Goal: Task Accomplishment & Management: Complete application form

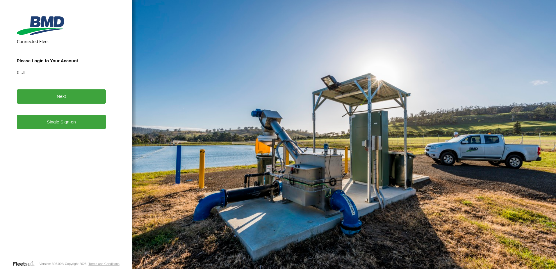
click at [44, 122] on link "Single Sign-on" at bounding box center [61, 122] width 89 height 14
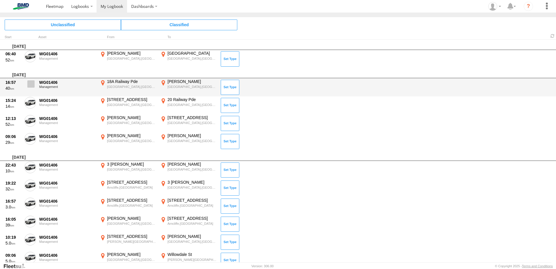
click at [29, 85] on span at bounding box center [30, 83] width 7 height 7
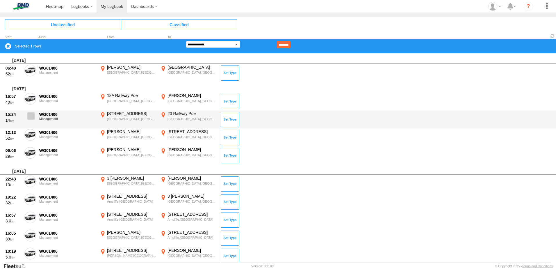
click at [31, 120] on label at bounding box center [30, 117] width 12 height 13
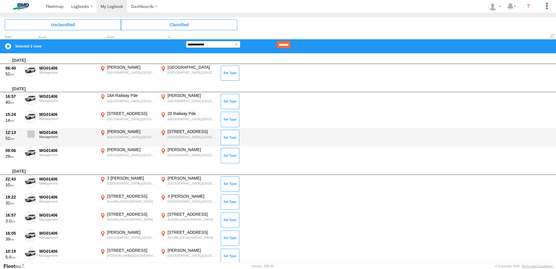
click at [31, 134] on span at bounding box center [30, 133] width 7 height 7
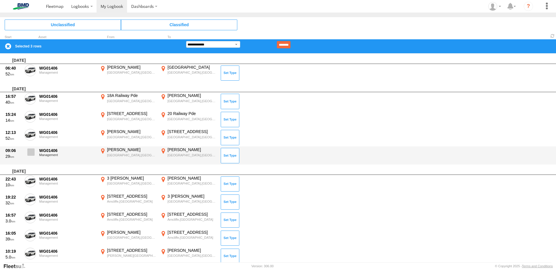
click at [31, 153] on span at bounding box center [30, 151] width 7 height 7
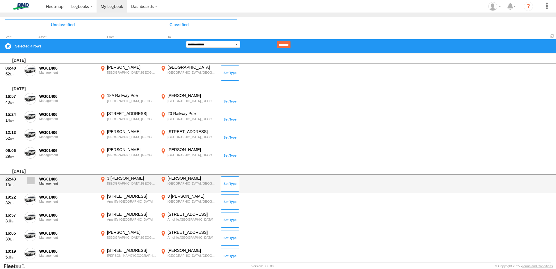
click at [31, 183] on span at bounding box center [30, 180] width 7 height 7
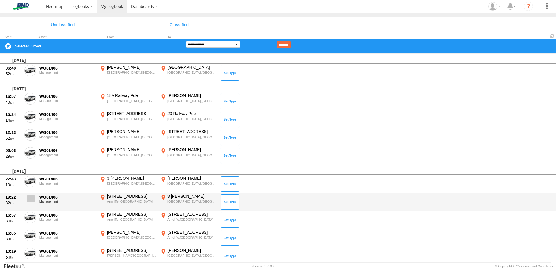
click at [31, 200] on span at bounding box center [30, 198] width 7 height 7
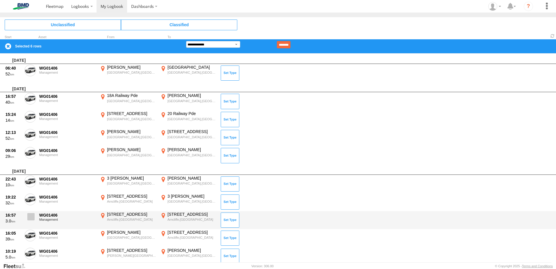
click at [30, 217] on span at bounding box center [30, 216] width 7 height 7
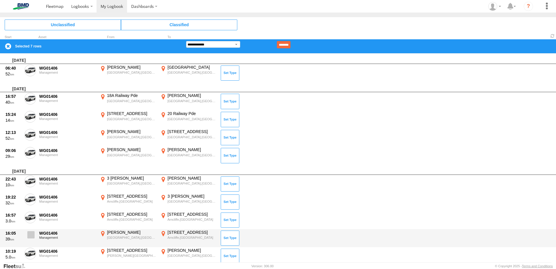
click at [27, 236] on label at bounding box center [30, 235] width 12 height 13
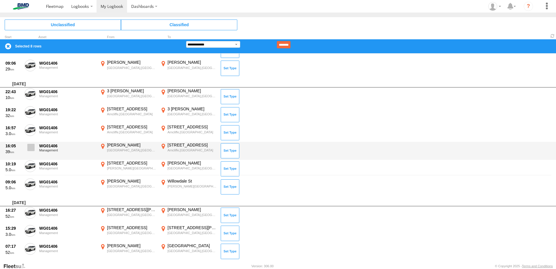
scroll to position [145, 0]
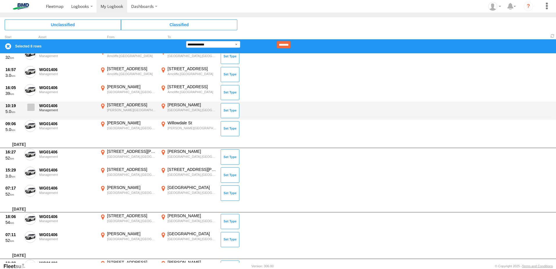
click at [34, 107] on span at bounding box center [30, 107] width 7 height 7
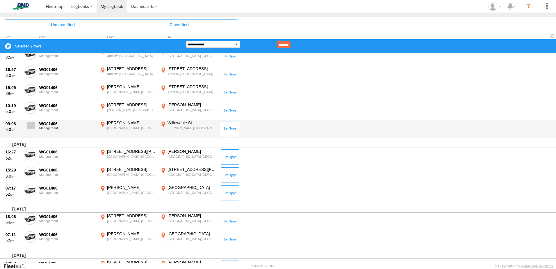
click at [32, 122] on span at bounding box center [30, 125] width 7 height 7
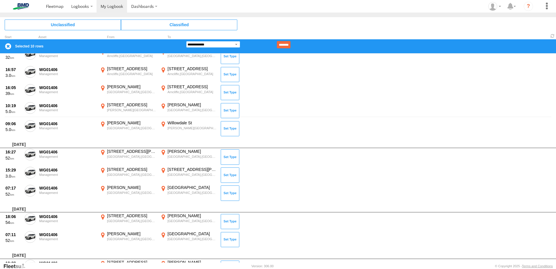
click at [235, 42] on select "**********" at bounding box center [213, 44] width 54 height 7
select select "**"
click at [186, 41] on select "**********" at bounding box center [213, 44] width 54 height 7
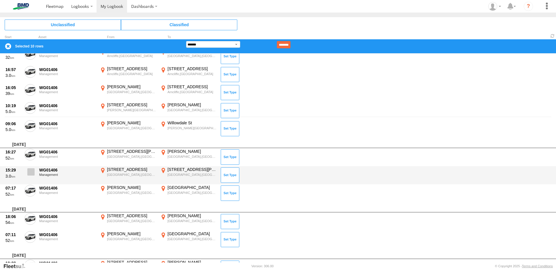
click at [34, 172] on span at bounding box center [30, 171] width 7 height 7
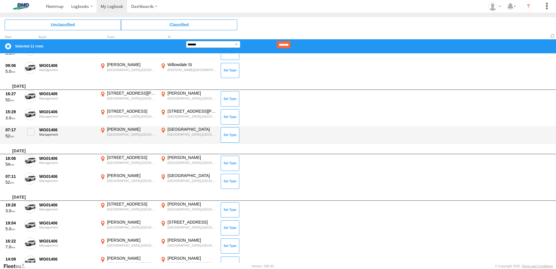
scroll to position [262, 0]
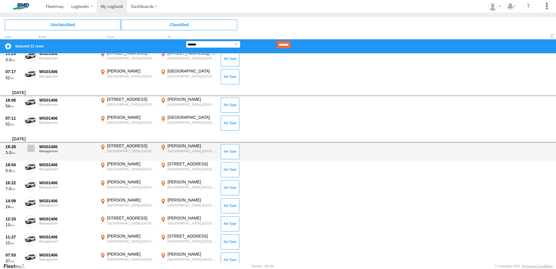
click at [36, 146] on label at bounding box center [30, 149] width 12 height 13
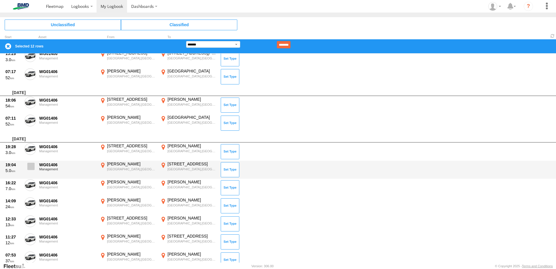
click at [29, 164] on span at bounding box center [30, 166] width 7 height 7
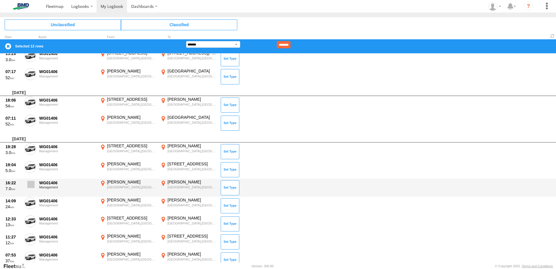
click at [34, 190] on label at bounding box center [30, 185] width 12 height 13
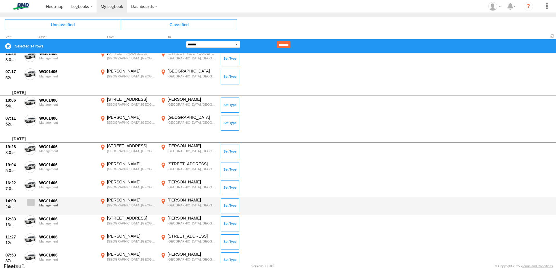
click at [33, 201] on span at bounding box center [30, 202] width 7 height 7
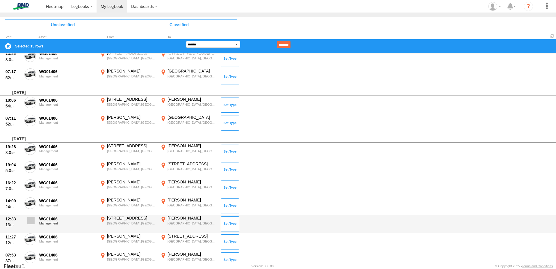
click at [30, 217] on span at bounding box center [30, 220] width 7 height 7
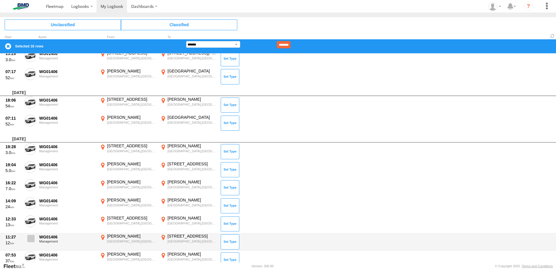
click at [30, 233] on label at bounding box center [30, 239] width 12 height 13
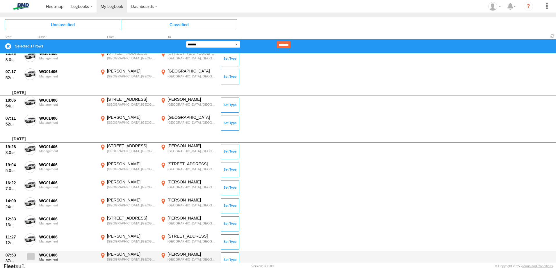
click at [30, 257] on span at bounding box center [30, 256] width 7 height 7
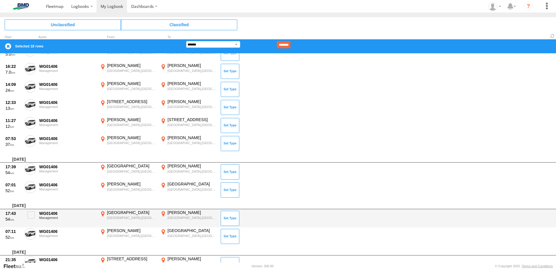
scroll to position [436, 0]
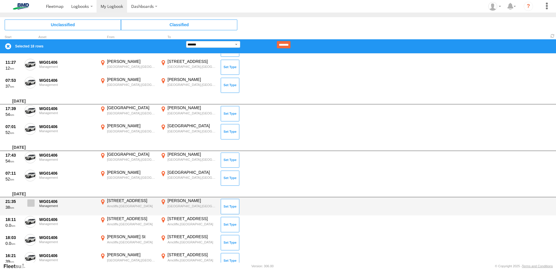
click at [33, 201] on span at bounding box center [30, 202] width 7 height 7
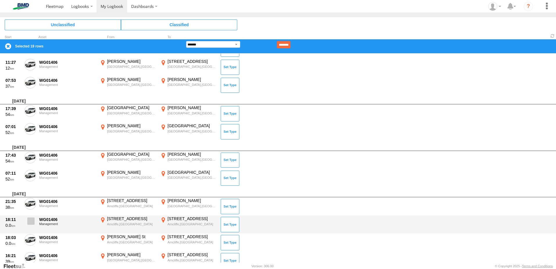
click at [31, 221] on span at bounding box center [30, 220] width 7 height 7
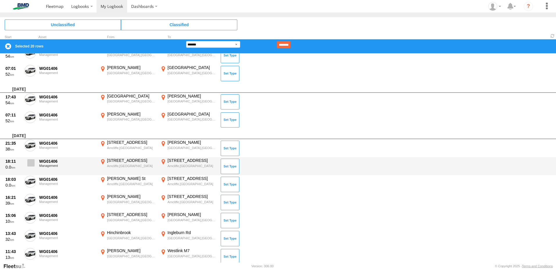
scroll to position [523, 0]
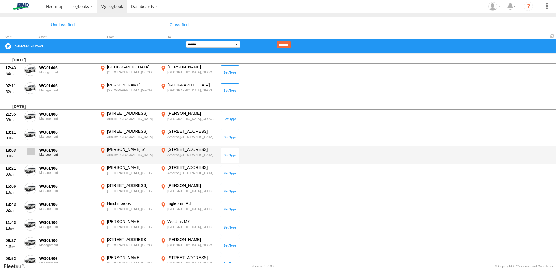
click at [27, 151] on label at bounding box center [30, 153] width 12 height 13
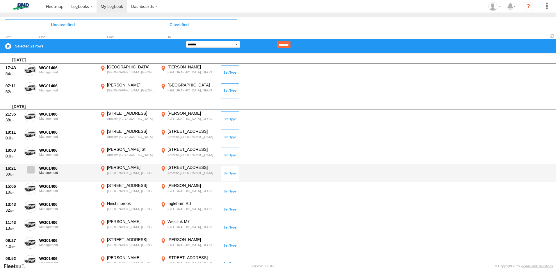
click at [30, 169] on span at bounding box center [30, 169] width 7 height 7
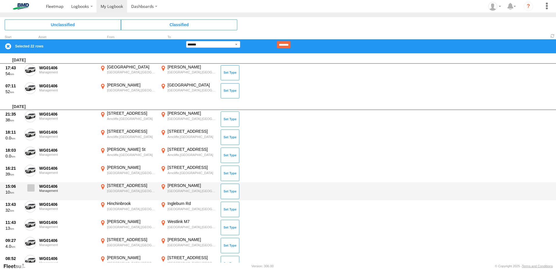
click at [30, 185] on span at bounding box center [30, 187] width 7 height 7
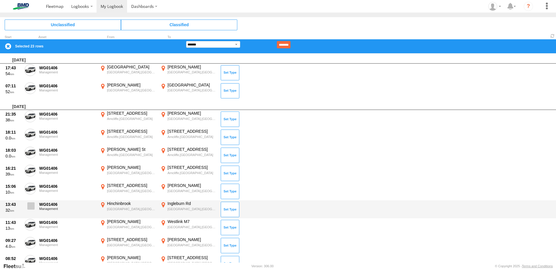
click at [33, 207] on span at bounding box center [30, 205] width 7 height 7
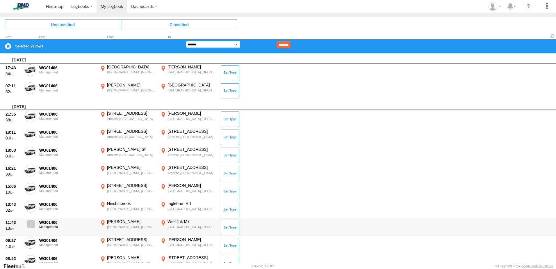
click at [29, 220] on label at bounding box center [30, 225] width 12 height 13
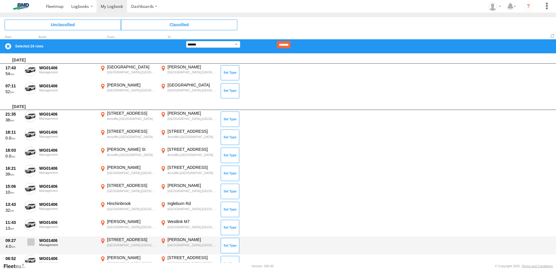
click at [30, 240] on span at bounding box center [30, 241] width 7 height 7
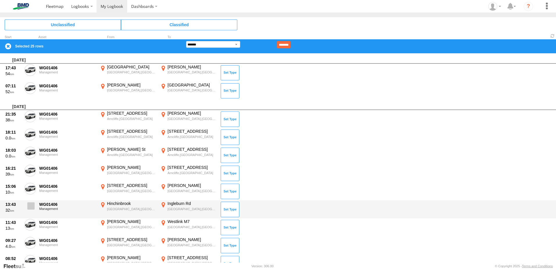
click at [25, 206] on label at bounding box center [30, 207] width 12 height 13
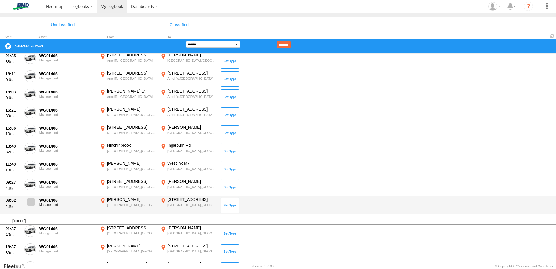
click at [35, 203] on label at bounding box center [30, 203] width 12 height 13
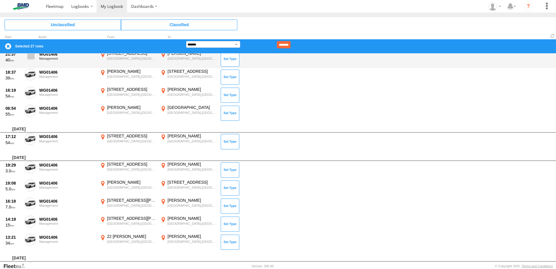
scroll to position [727, 0]
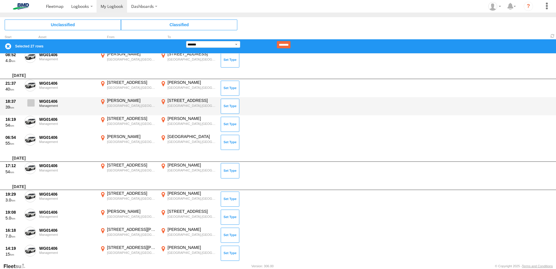
click at [31, 100] on span at bounding box center [30, 102] width 7 height 7
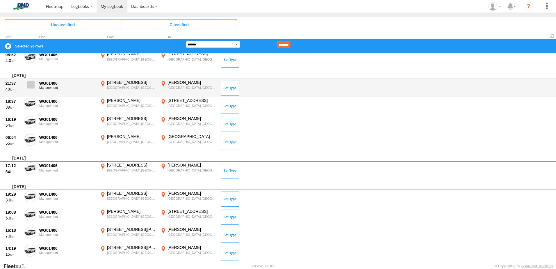
click at [32, 88] on span at bounding box center [30, 84] width 7 height 7
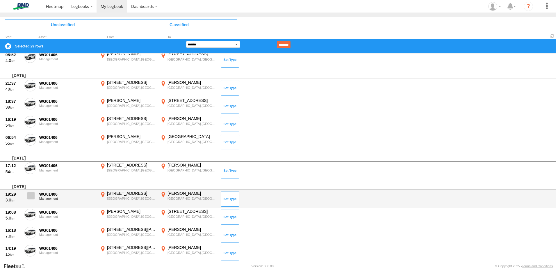
click at [30, 192] on span at bounding box center [30, 195] width 7 height 7
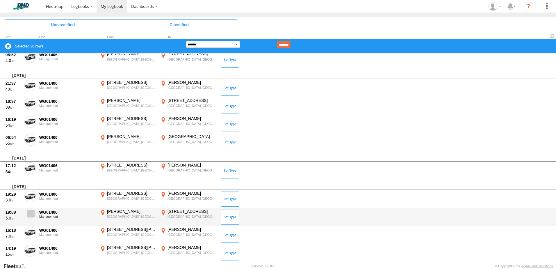
click at [29, 213] on span at bounding box center [30, 213] width 7 height 7
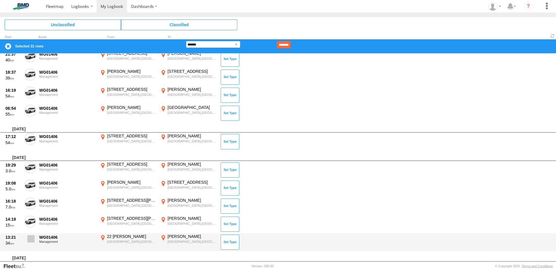
click at [32, 240] on span at bounding box center [30, 238] width 7 height 7
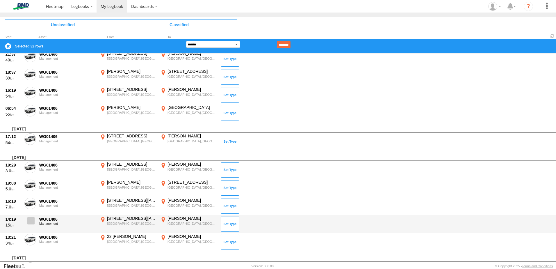
click at [31, 223] on span at bounding box center [30, 220] width 7 height 7
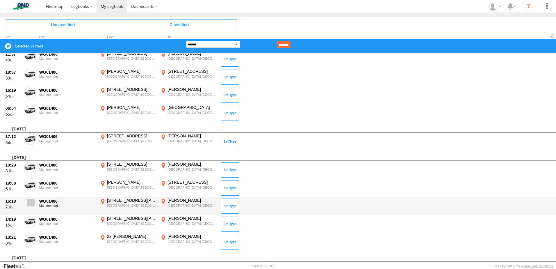
click at [33, 206] on span at bounding box center [30, 202] width 7 height 7
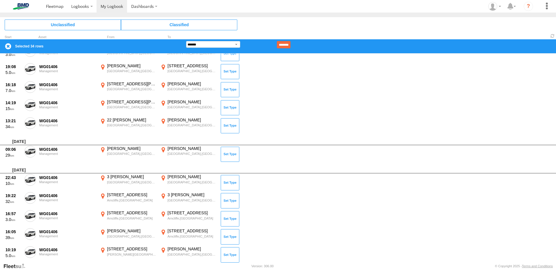
scroll to position [901, 0]
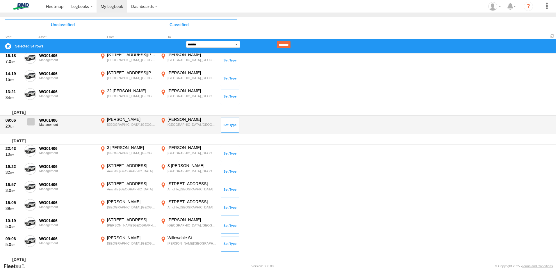
click at [28, 122] on span at bounding box center [30, 121] width 7 height 7
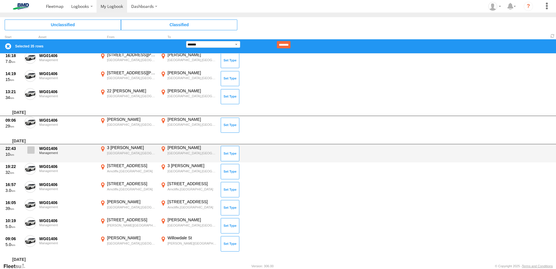
click at [30, 149] on span at bounding box center [30, 149] width 7 height 7
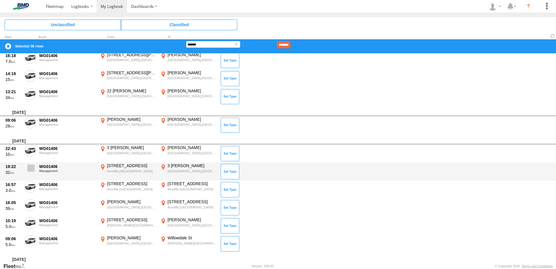
click at [31, 172] on span at bounding box center [30, 167] width 7 height 7
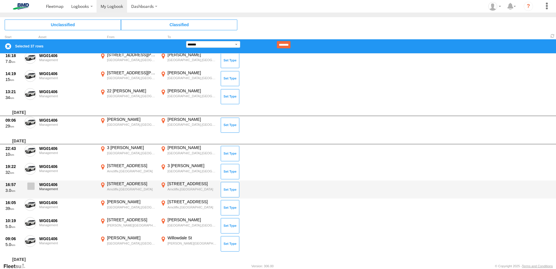
click at [29, 190] on span at bounding box center [30, 185] width 7 height 7
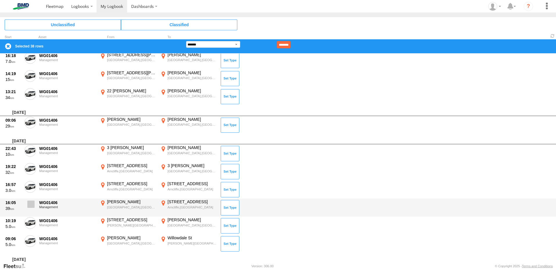
click at [34, 206] on span at bounding box center [30, 203] width 7 height 7
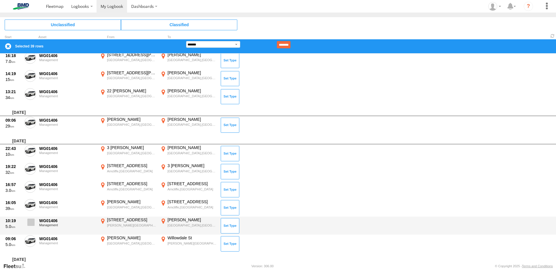
click at [29, 220] on span at bounding box center [30, 221] width 7 height 7
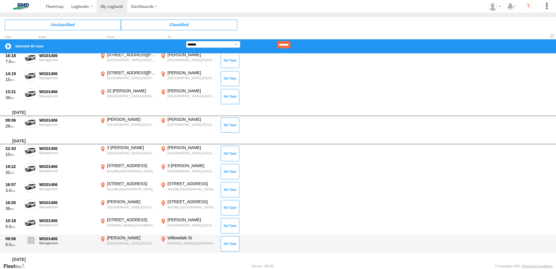
click at [31, 240] on span at bounding box center [30, 239] width 7 height 7
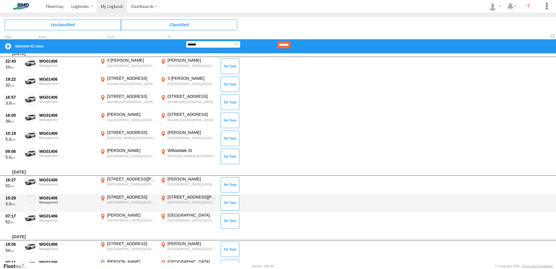
scroll to position [1018, 0]
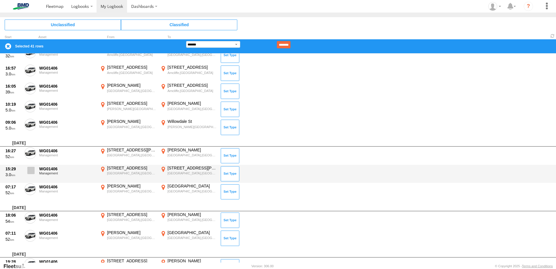
click at [31, 170] on span at bounding box center [30, 170] width 7 height 7
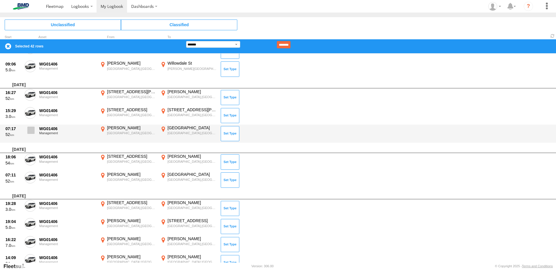
scroll to position [1105, 0]
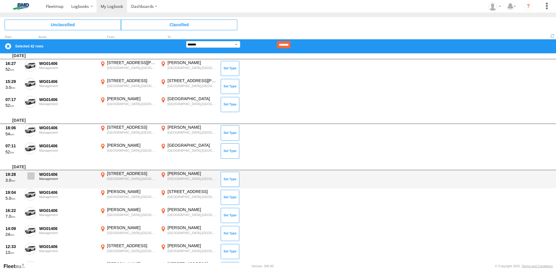
click at [32, 177] on span at bounding box center [30, 175] width 7 height 7
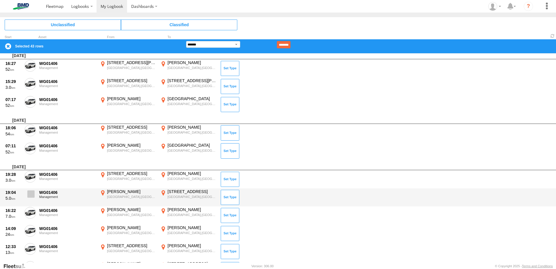
click at [32, 193] on span at bounding box center [30, 193] width 7 height 7
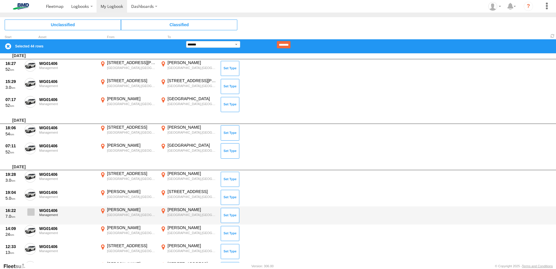
click at [31, 211] on span at bounding box center [30, 211] width 7 height 7
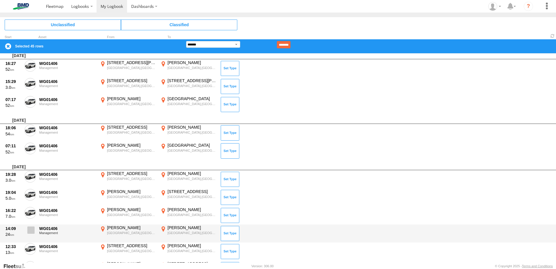
click at [31, 227] on span at bounding box center [30, 229] width 7 height 7
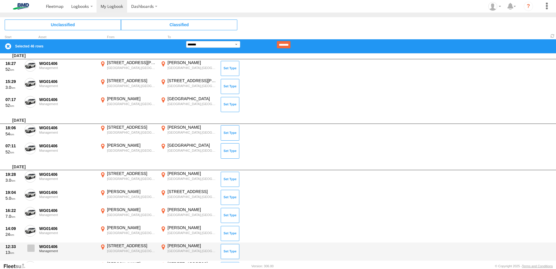
click at [32, 247] on span at bounding box center [30, 247] width 7 height 7
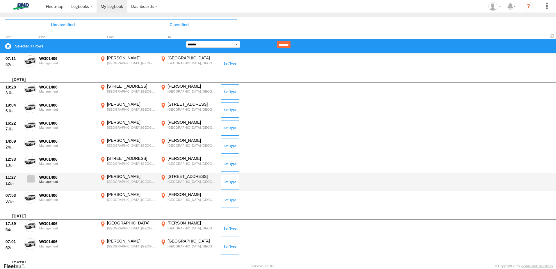
click at [31, 177] on span at bounding box center [30, 178] width 7 height 7
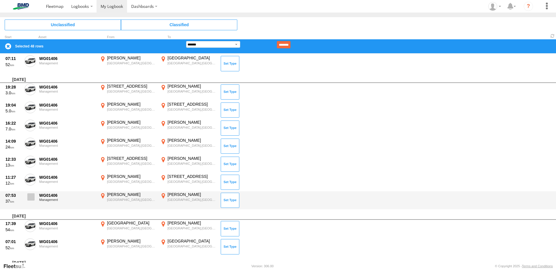
click at [33, 196] on span at bounding box center [30, 196] width 7 height 7
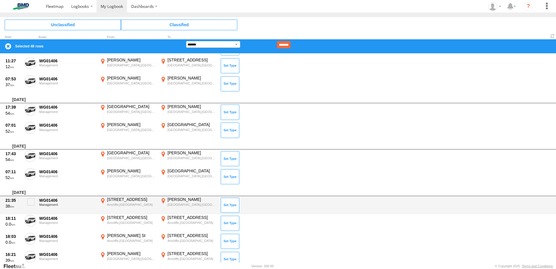
scroll to position [1338, 0]
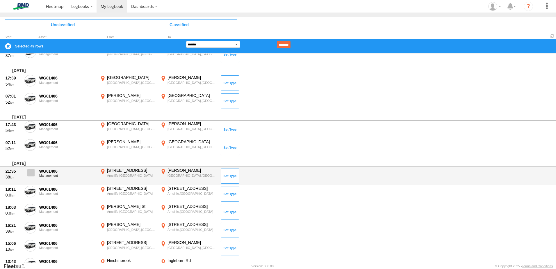
click at [29, 172] on span at bounding box center [30, 172] width 7 height 7
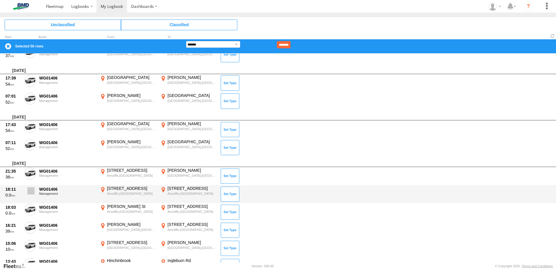
click at [33, 194] on label at bounding box center [30, 192] width 12 height 13
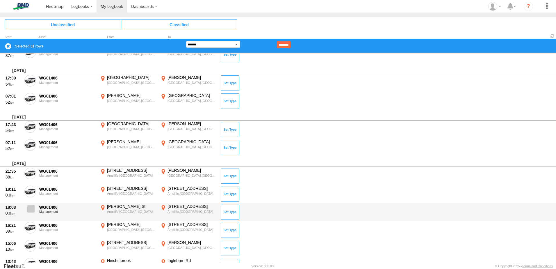
click at [31, 210] on span at bounding box center [30, 208] width 7 height 7
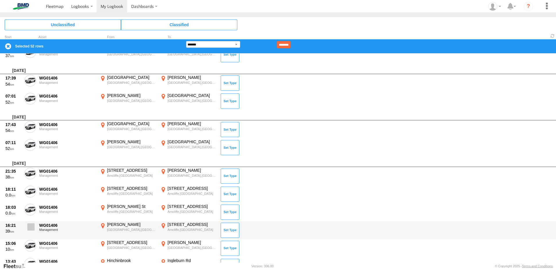
click at [30, 224] on span at bounding box center [30, 226] width 7 height 7
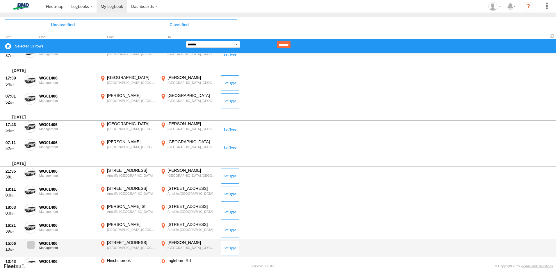
click at [32, 245] on span at bounding box center [30, 244] width 7 height 7
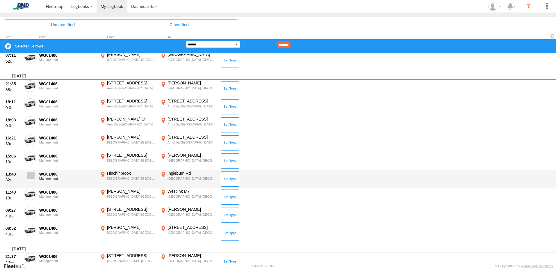
click at [29, 178] on span at bounding box center [30, 175] width 7 height 7
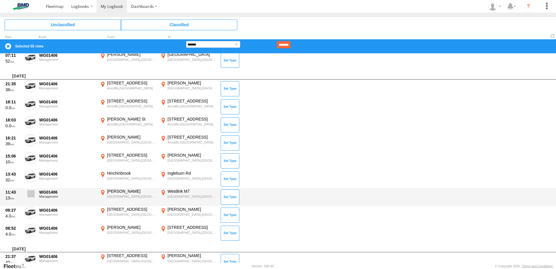
click at [32, 192] on span at bounding box center [30, 193] width 7 height 7
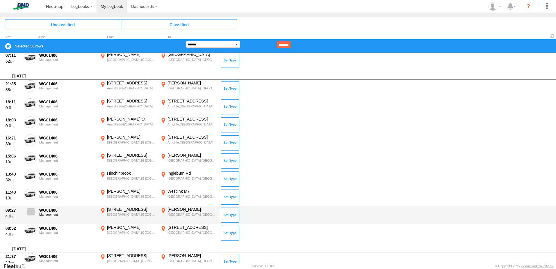
click at [31, 213] on span at bounding box center [30, 211] width 7 height 7
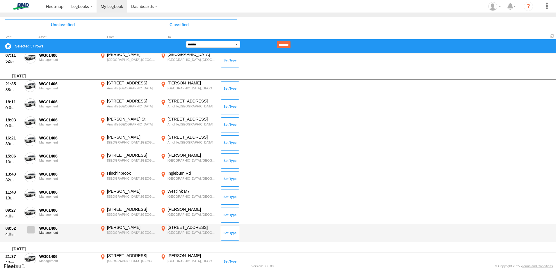
click at [31, 227] on span at bounding box center [30, 229] width 7 height 7
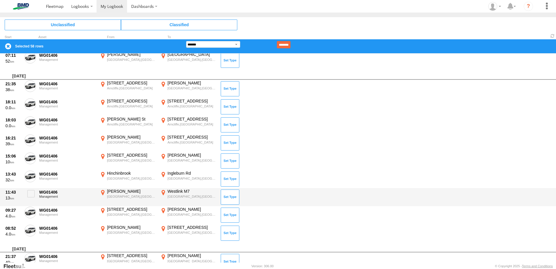
scroll to position [1541, 0]
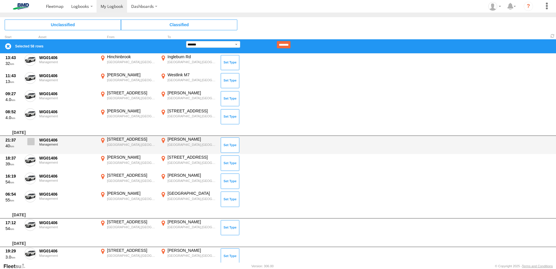
click at [33, 141] on span at bounding box center [30, 141] width 7 height 7
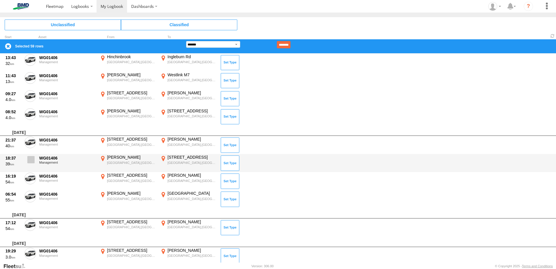
click at [34, 162] on span at bounding box center [30, 159] width 7 height 7
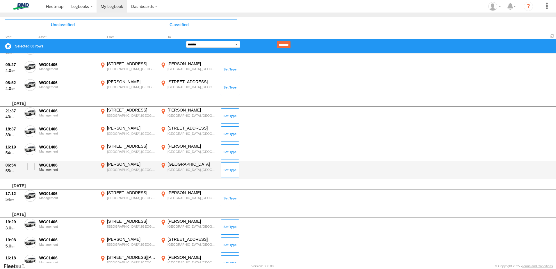
scroll to position [1599, 0]
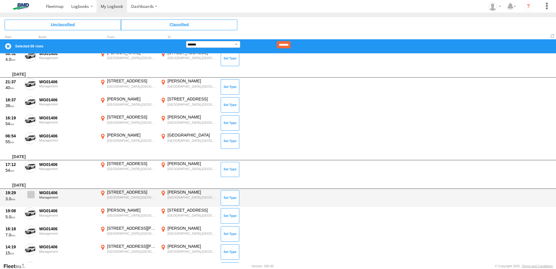
click at [27, 190] on label at bounding box center [30, 195] width 12 height 13
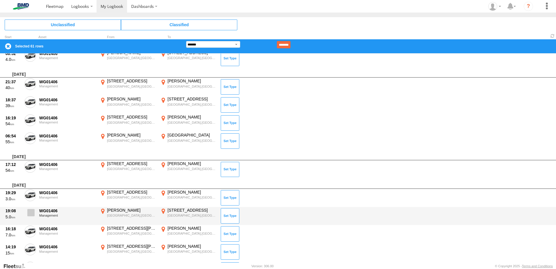
click at [34, 212] on span at bounding box center [30, 212] width 7 height 7
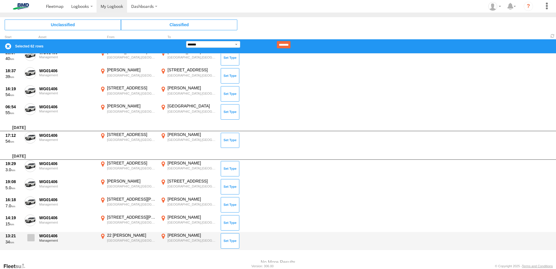
click at [31, 238] on span at bounding box center [30, 237] width 7 height 7
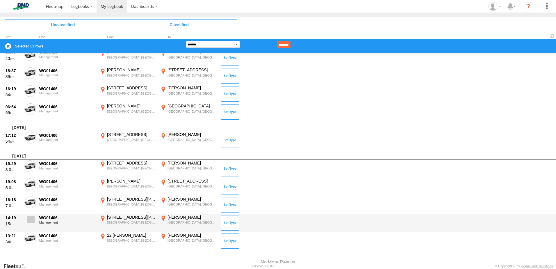
click at [31, 223] on label at bounding box center [30, 220] width 12 height 13
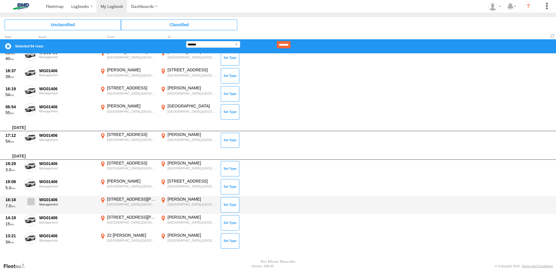
click at [30, 208] on label at bounding box center [30, 202] width 12 height 13
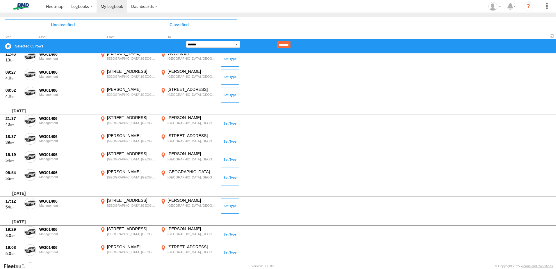
scroll to position [1534, 0]
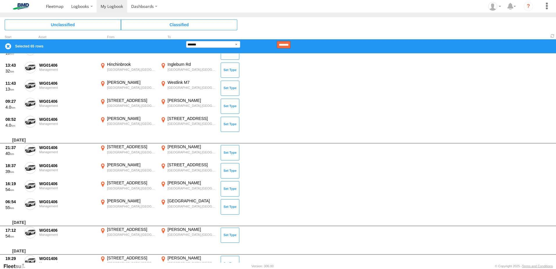
click at [290, 43] on input "********" at bounding box center [284, 44] width 14 height 7
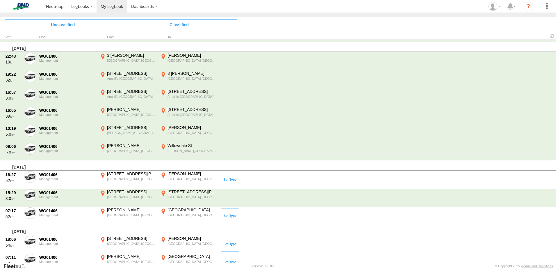
scroll to position [0, 0]
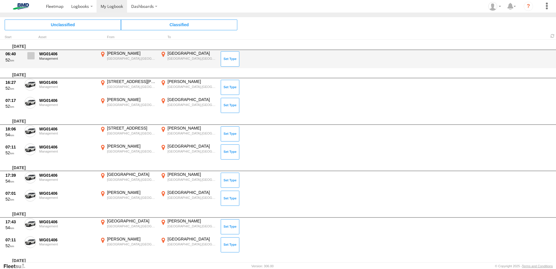
click at [32, 60] on label at bounding box center [30, 57] width 12 height 13
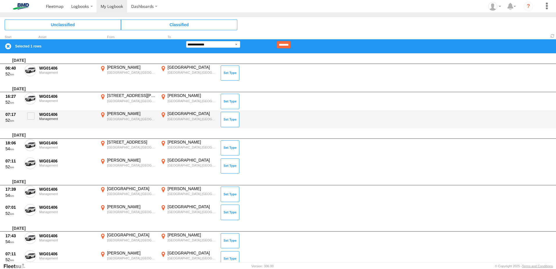
click at [26, 110] on div "07:17 52 WG01406 Management [PERSON_NAME],[GEOGRAPHIC_DATA] -33.95791 150.77949…" at bounding box center [278, 119] width 556 height 18
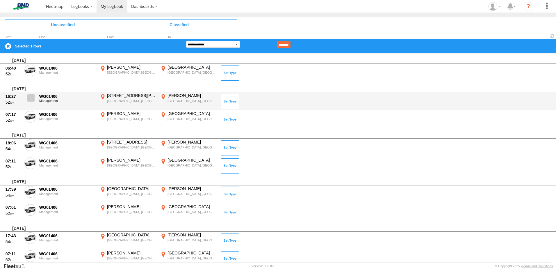
click at [27, 103] on label at bounding box center [30, 99] width 12 height 13
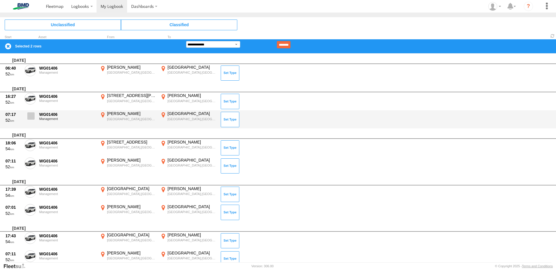
click at [32, 118] on span at bounding box center [30, 115] width 7 height 7
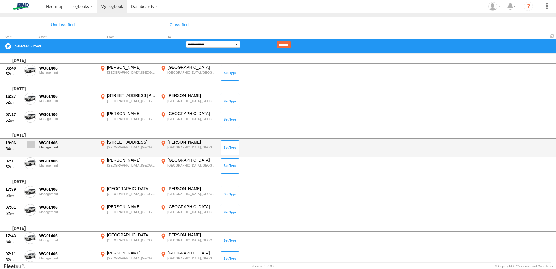
click at [32, 144] on span at bounding box center [30, 144] width 7 height 7
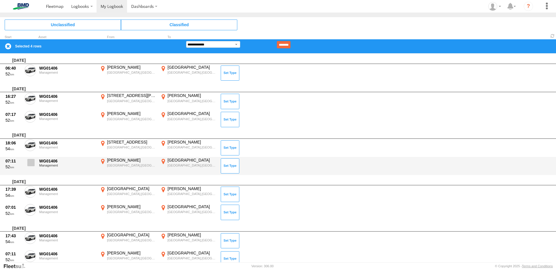
click at [33, 161] on span at bounding box center [30, 162] width 7 height 7
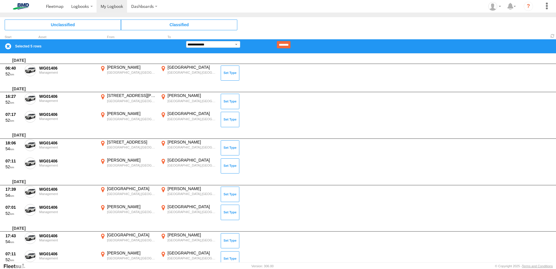
click at [33, 185] on div "[DATE]" at bounding box center [278, 180] width 556 height 10
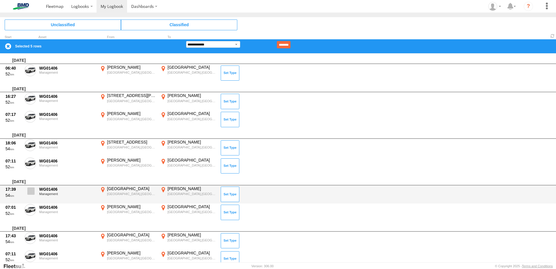
click at [32, 191] on span at bounding box center [30, 190] width 7 height 7
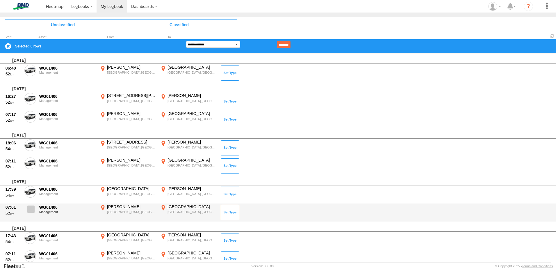
click at [29, 213] on label at bounding box center [30, 210] width 12 height 13
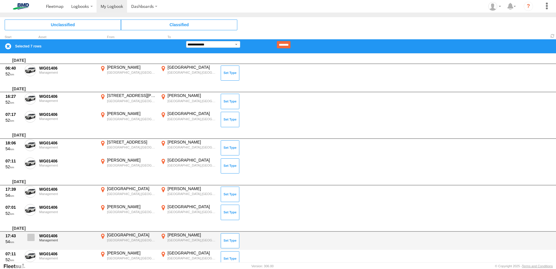
click at [32, 235] on span at bounding box center [30, 236] width 7 height 7
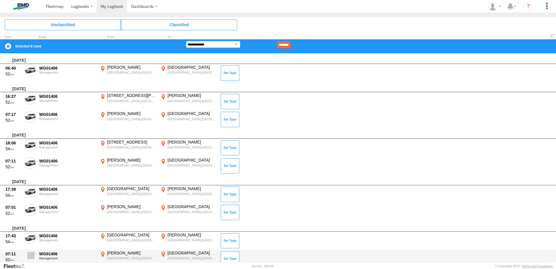
click at [33, 252] on span at bounding box center [30, 255] width 7 height 7
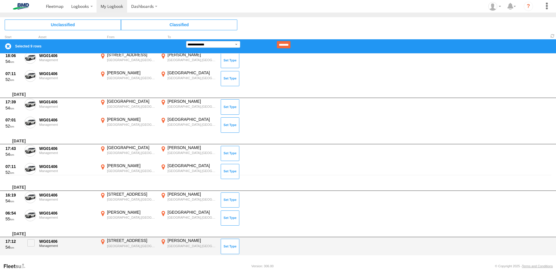
scroll to position [89, 0]
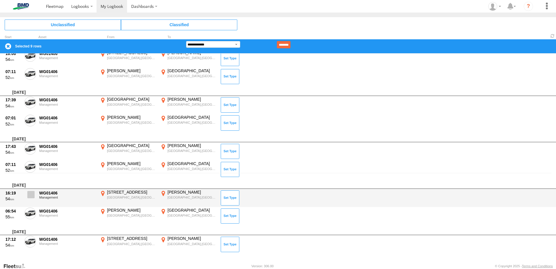
click at [28, 197] on span at bounding box center [30, 194] width 7 height 7
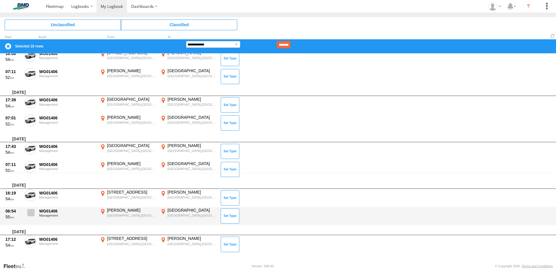
click at [29, 209] on span at bounding box center [30, 212] width 7 height 7
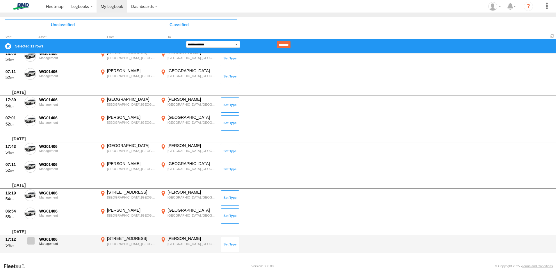
click at [33, 238] on span at bounding box center [30, 240] width 7 height 7
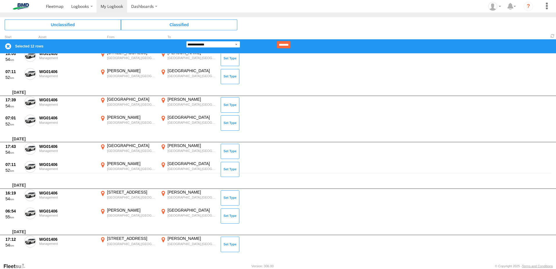
click at [234, 44] on select "**********" at bounding box center [213, 44] width 54 height 7
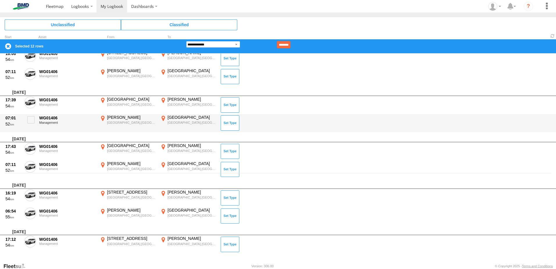
select select "**"
click at [186, 41] on select "**********" at bounding box center [213, 44] width 54 height 7
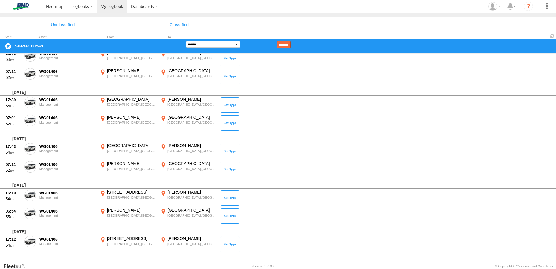
click at [289, 41] on input "********" at bounding box center [284, 44] width 14 height 7
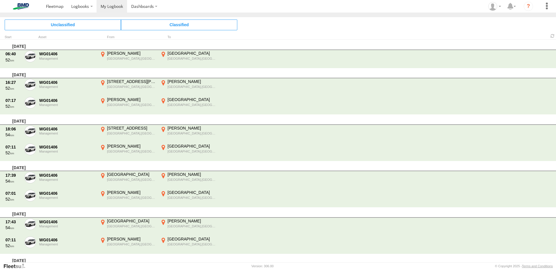
scroll to position [75, 0]
